Goal: Task Accomplishment & Management: Use online tool/utility

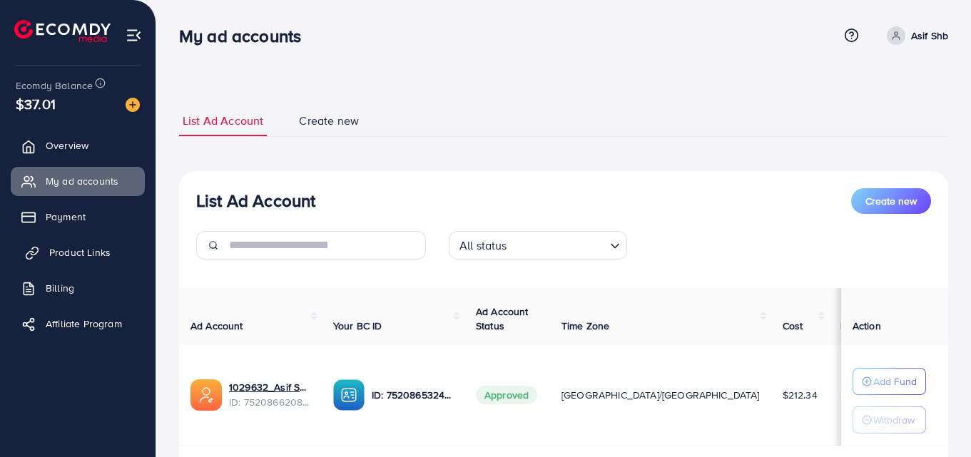
drag, startPoint x: 111, startPoint y: 255, endPoint x: 124, endPoint y: 250, distance: 14.2
click at [111, 254] on link "Product Links" at bounding box center [78, 252] width 134 height 29
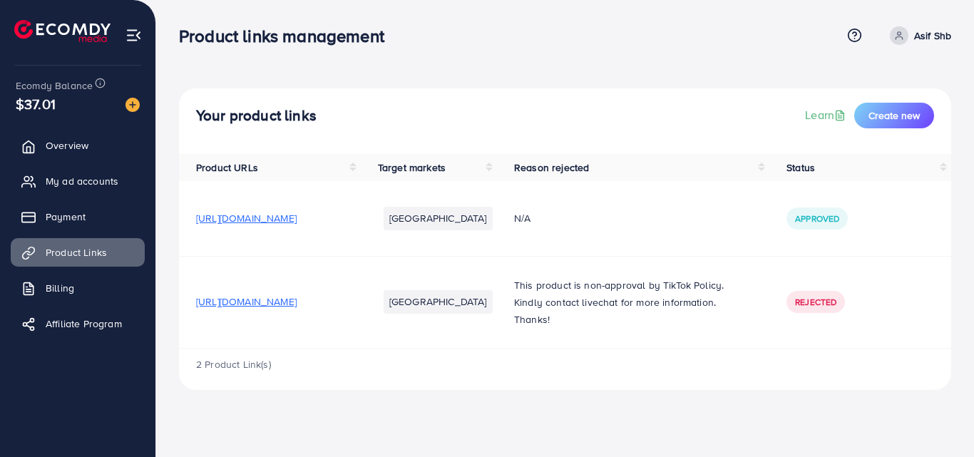
click at [297, 298] on span "[URL][DOMAIN_NAME]" at bounding box center [246, 302] width 101 height 14
click at [361, 272] on td "[URL][DOMAIN_NAME]" at bounding box center [270, 302] width 182 height 92
click at [297, 301] on span "[URL][DOMAIN_NAME]" at bounding box center [246, 302] width 101 height 14
click at [659, 386] on div "2 Product Link(s)" at bounding box center [565, 369] width 772 height 41
click at [458, 384] on div "2 Product Link(s)" at bounding box center [565, 369] width 772 height 41
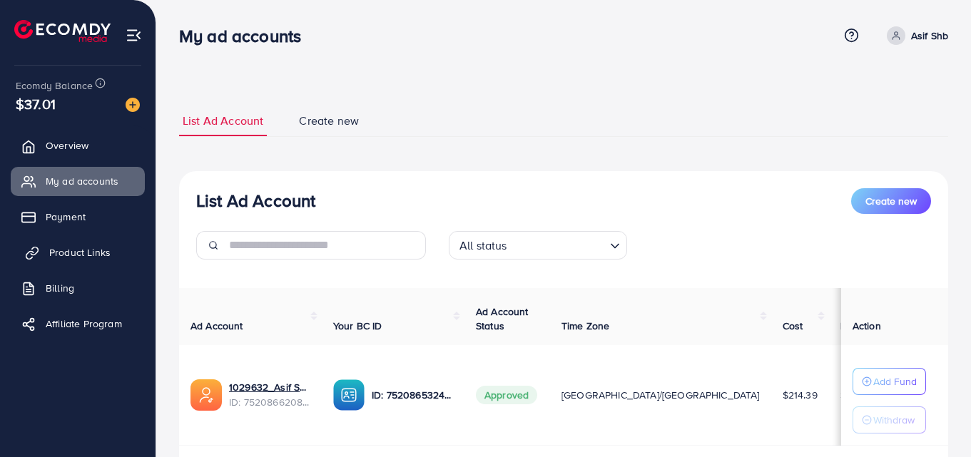
click at [84, 245] on span "Product Links" at bounding box center [79, 252] width 61 height 14
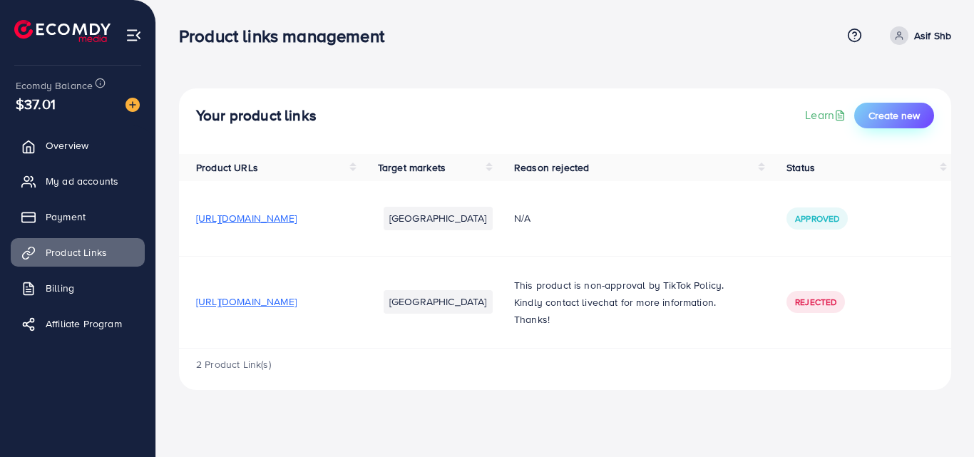
click at [916, 116] on span "Create new" at bounding box center [894, 115] width 51 height 14
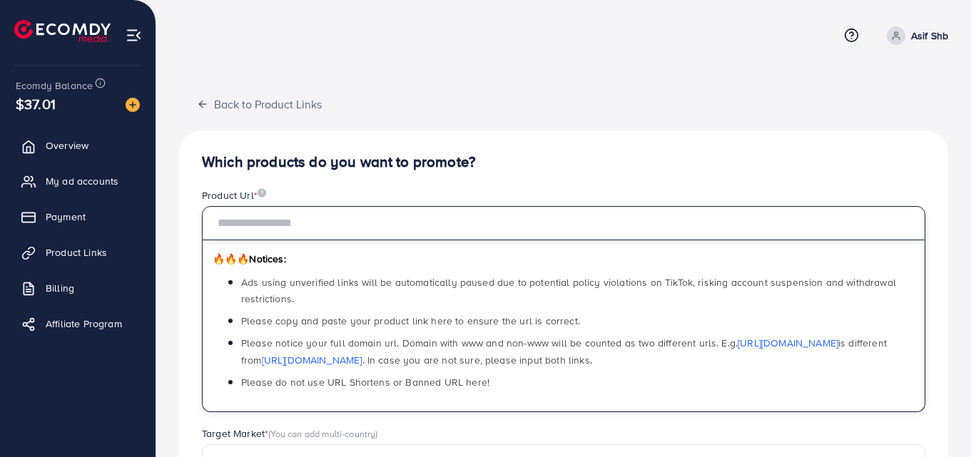
paste input "**********"
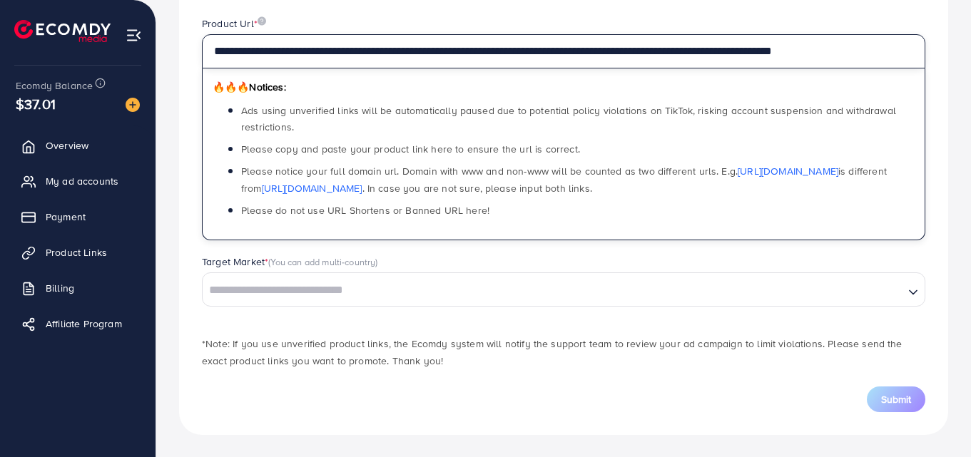
scroll to position [173, 0]
type input "**********"
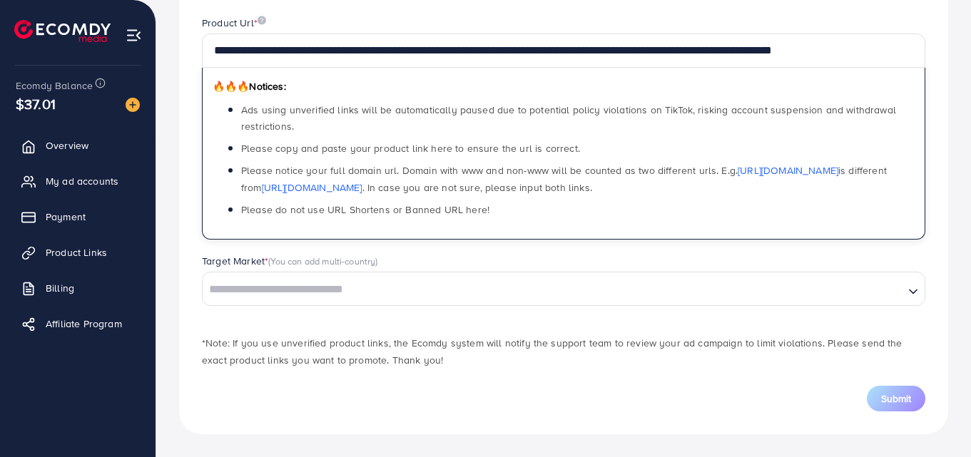
scroll to position [0, 0]
click at [486, 288] on input "Search for option" at bounding box center [553, 290] width 698 height 22
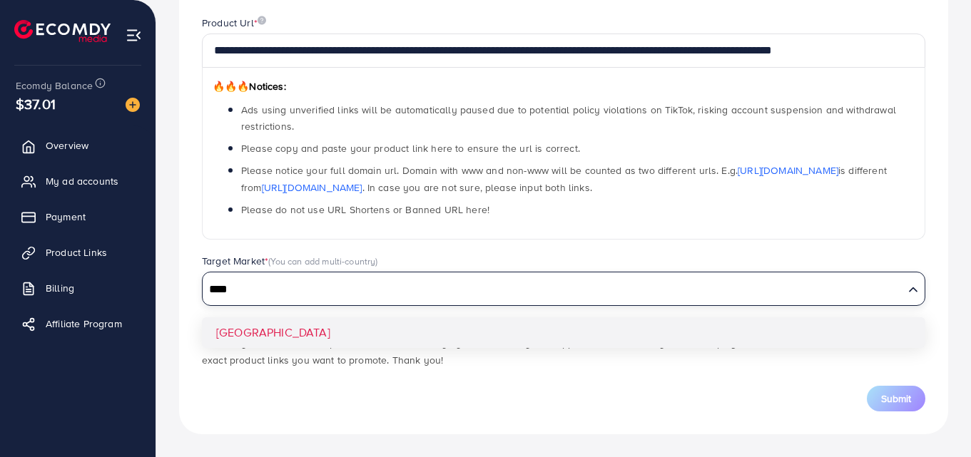
type input "****"
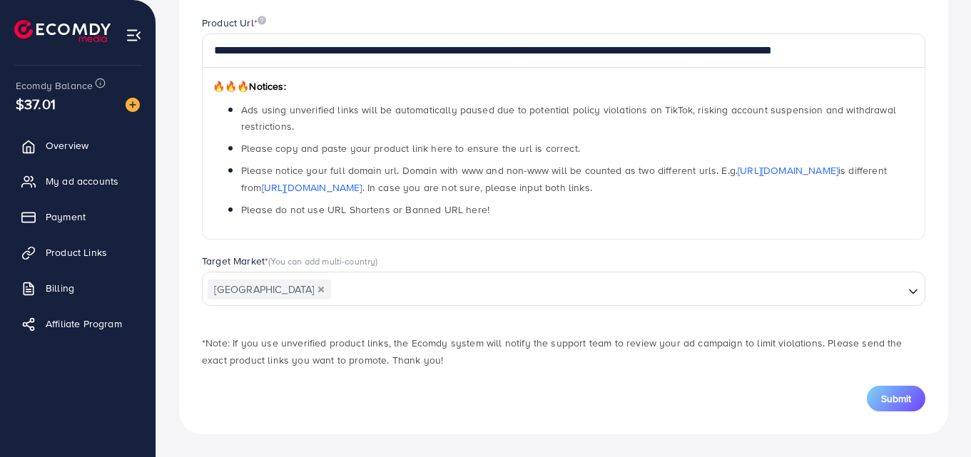
drag, startPoint x: 388, startPoint y: 342, endPoint x: 395, endPoint y: 337, distance: 9.1
click at [391, 340] on div "**********" at bounding box center [563, 196] width 769 height 476
drag, startPoint x: 538, startPoint y: 401, endPoint x: 590, endPoint y: 386, distance: 54.2
click at [543, 398] on div "Submit" at bounding box center [563, 399] width 723 height 26
drag, startPoint x: 912, startPoint y: 392, endPoint x: 901, endPoint y: 386, distance: 12.5
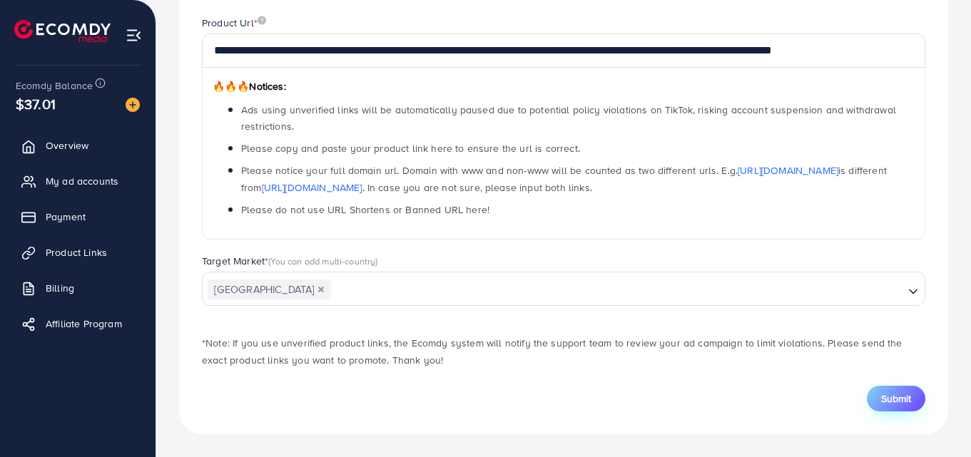
click at [911, 392] on button "Submit" at bounding box center [895, 399] width 58 height 26
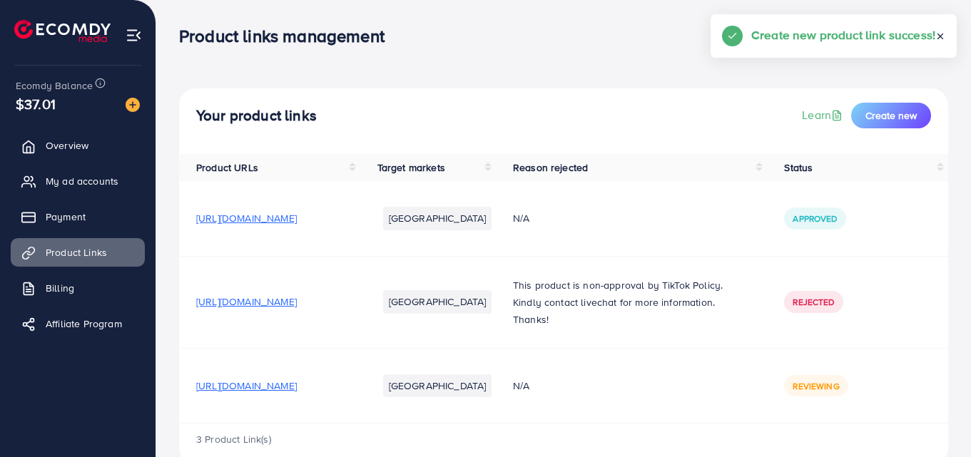
click at [616, 66] on div "Your product links Learn Create new Product URLs Target markets Reason rejected…" at bounding box center [563, 244] width 814 height 488
click at [588, 6] on div "Your product links Learn Create new Product URLs Target markets Reason rejected…" at bounding box center [563, 244] width 814 height 488
click at [297, 382] on span "https://1xvziz-nz.myshopify.com/products/kids-magic-book-copy?utm_source=copyTo…" at bounding box center [246, 386] width 101 height 14
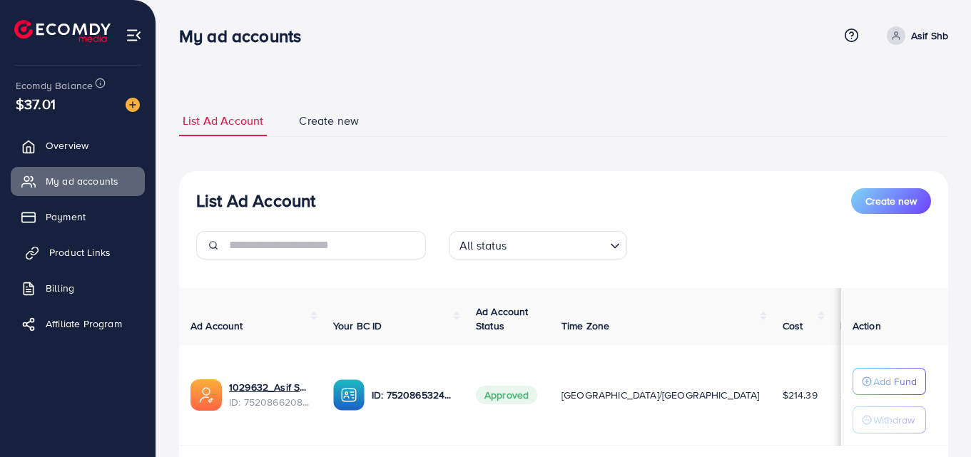
click at [110, 247] on link "Product Links" at bounding box center [78, 252] width 134 height 29
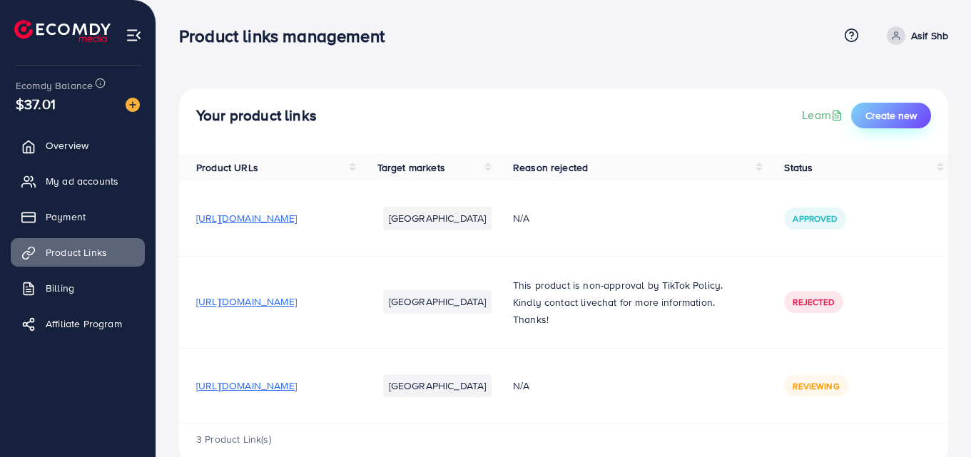
click at [886, 116] on span "Create new" at bounding box center [890, 115] width 51 height 14
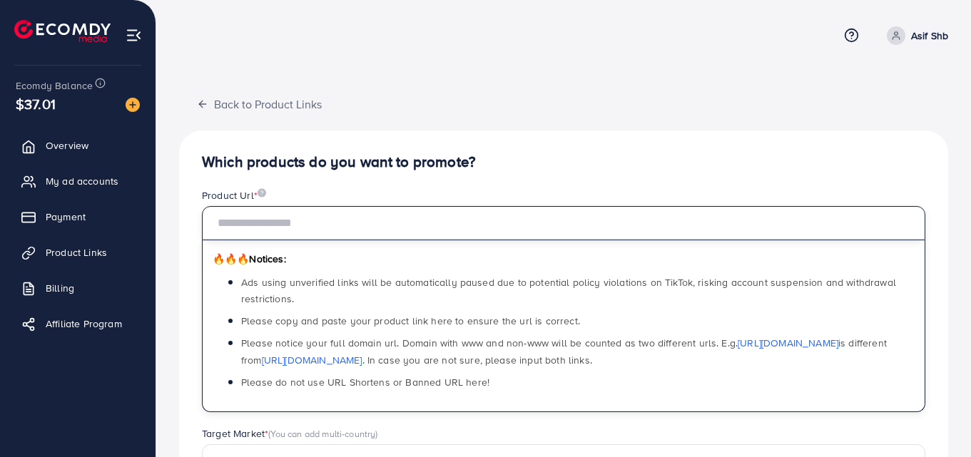
click at [354, 220] on input "text" at bounding box center [563, 223] width 723 height 34
